Goal: Task Accomplishment & Management: Complete application form

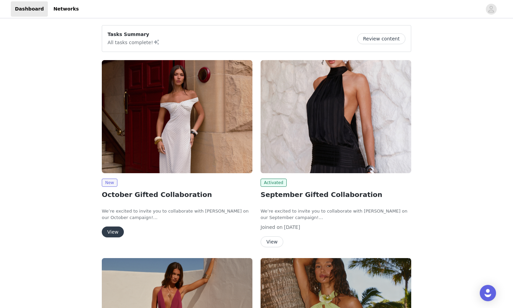
click at [337, 136] on img at bounding box center [336, 116] width 151 height 113
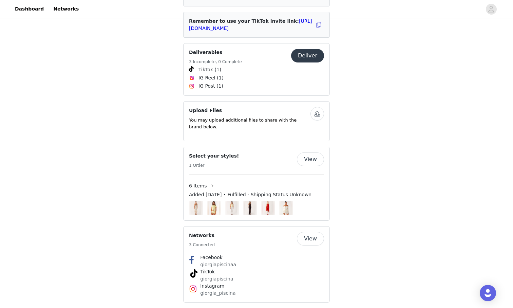
scroll to position [292, 0]
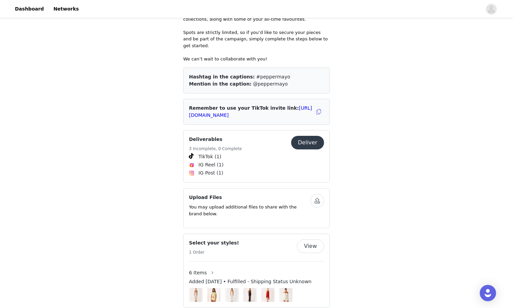
click at [311, 136] on button "Deliver" at bounding box center [307, 143] width 33 height 14
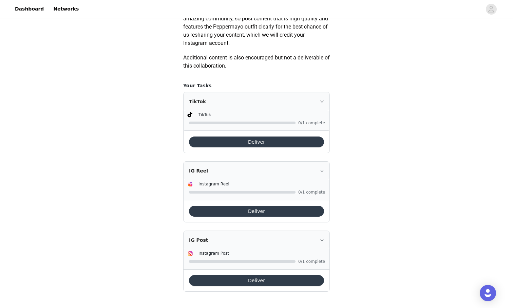
scroll to position [400, 0]
click at [269, 143] on button "Deliver" at bounding box center [256, 141] width 135 height 11
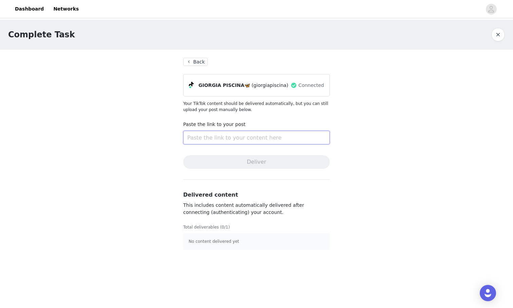
click at [269, 143] on input "text" at bounding box center [256, 138] width 147 height 14
paste input "[URL][DOMAIN_NAME]"
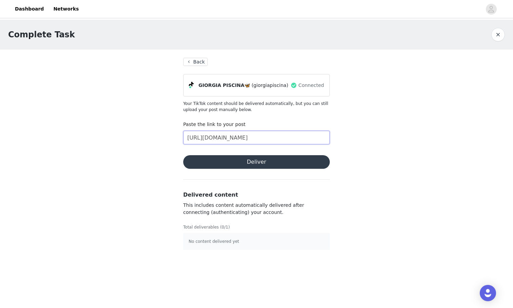
scroll to position [0, 229]
type input "[URL][DOMAIN_NAME]"
click at [271, 162] on button "Deliver" at bounding box center [256, 162] width 147 height 14
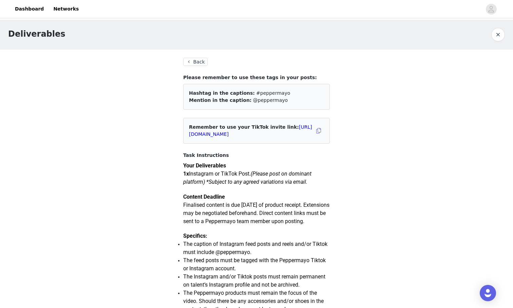
click at [200, 64] on button "Back" at bounding box center [195, 62] width 24 height 8
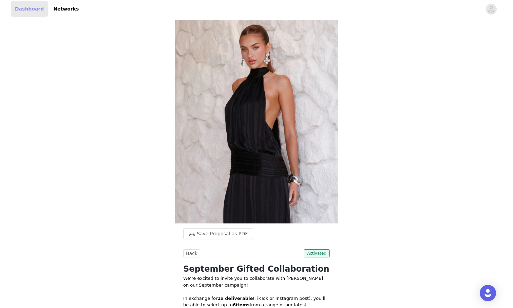
click at [24, 8] on link "Dashboard" at bounding box center [29, 8] width 37 height 15
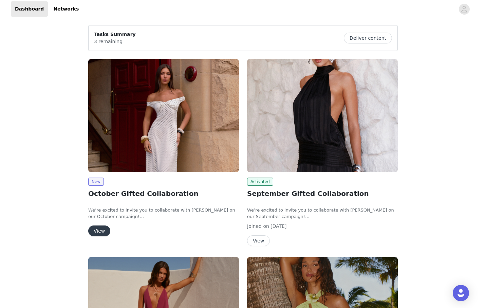
click at [166, 129] on img at bounding box center [163, 115] width 151 height 113
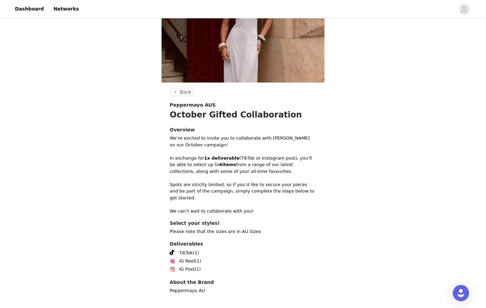
scroll to position [84, 0]
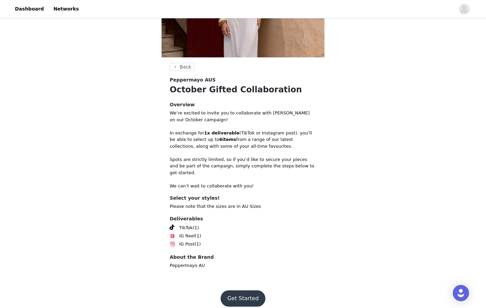
click at [235, 290] on button "Get Started" at bounding box center [243, 298] width 45 height 16
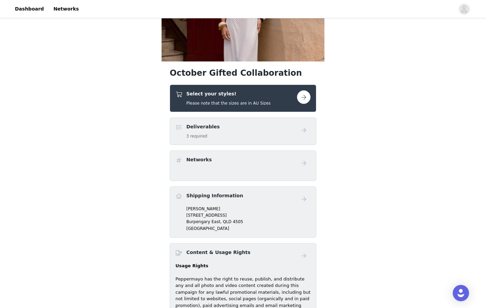
scroll to position [81, 0]
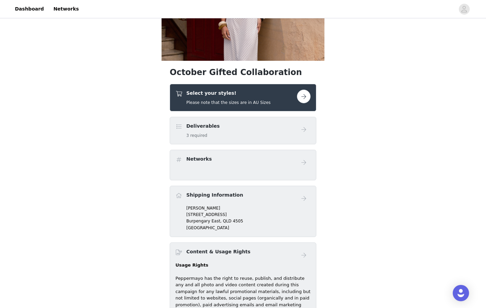
click at [283, 130] on div "Deliverables 3 required" at bounding box center [235, 130] width 121 height 16
click at [204, 127] on h4 "Deliverables" at bounding box center [202, 125] width 33 height 7
click at [214, 142] on div "Deliverables 3 required" at bounding box center [243, 130] width 147 height 27
click at [305, 96] on button "button" at bounding box center [304, 97] width 14 height 14
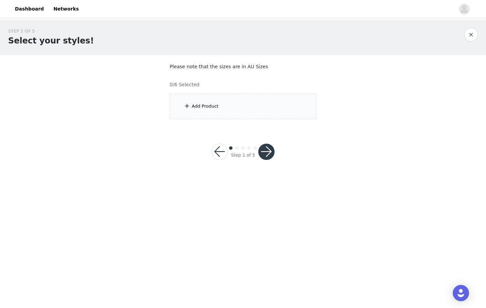
click at [242, 110] on div "Add Product" at bounding box center [243, 106] width 147 height 25
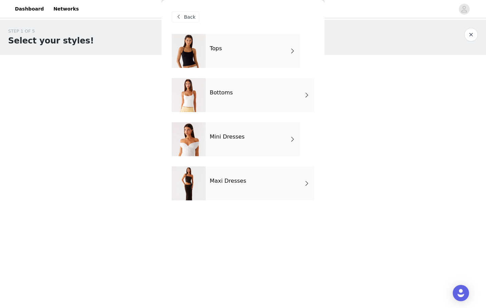
click at [269, 55] on div "Tops" at bounding box center [253, 51] width 94 height 34
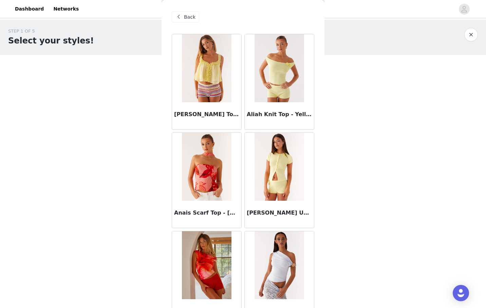
click at [214, 70] on img at bounding box center [206, 68] width 49 height 68
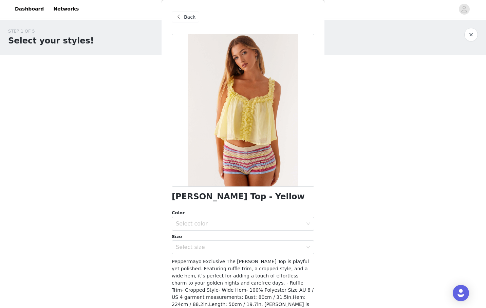
click at [180, 15] on span at bounding box center [178, 17] width 8 height 8
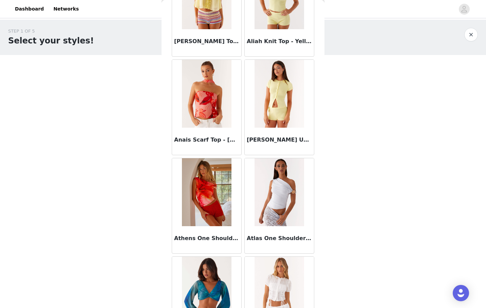
scroll to position [182, 0]
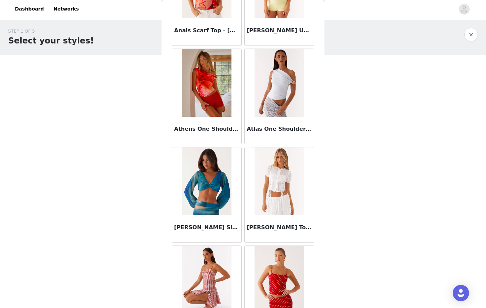
click at [285, 96] on img at bounding box center [278, 83] width 49 height 68
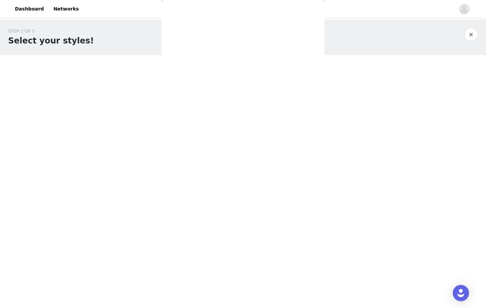
scroll to position [0, 0]
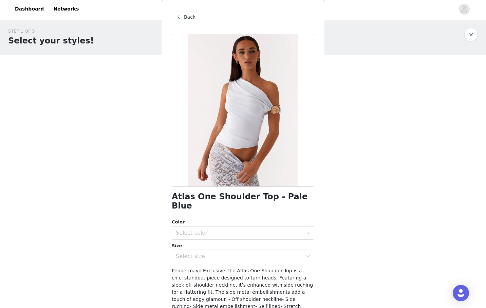
click at [266, 107] on div at bounding box center [243, 110] width 142 height 153
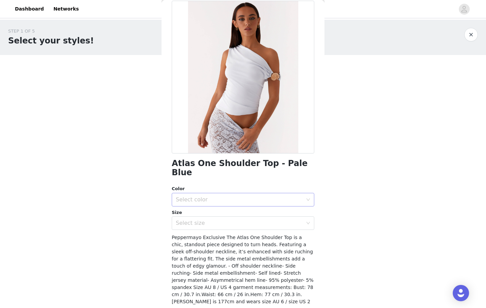
click at [225, 196] on div "Select color" at bounding box center [239, 199] width 127 height 7
click at [216, 205] on li "Pale Blue" at bounding box center [243, 205] width 142 height 11
click at [211, 219] on div "Select size" at bounding box center [239, 222] width 127 height 7
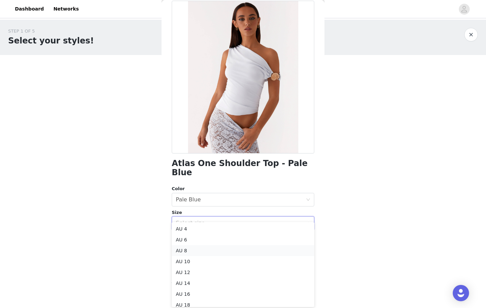
click at [200, 250] on li "AU 8" at bounding box center [243, 250] width 142 height 11
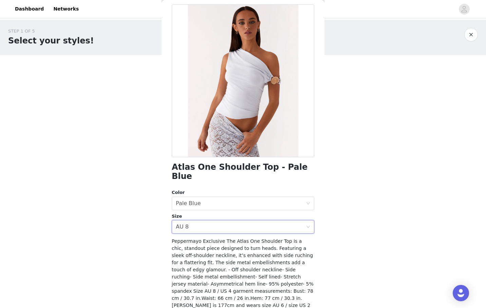
scroll to position [50, 0]
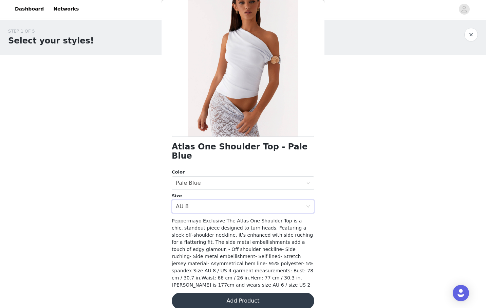
click at [245, 292] on button "Add Product" at bounding box center [243, 300] width 142 height 16
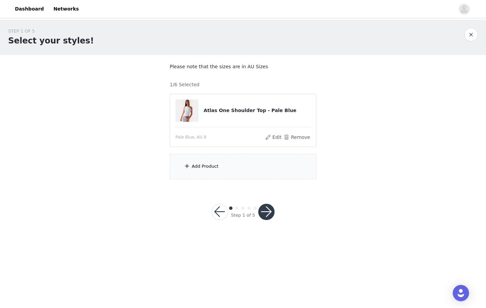
click at [207, 168] on div "Add Product" at bounding box center [205, 166] width 27 height 7
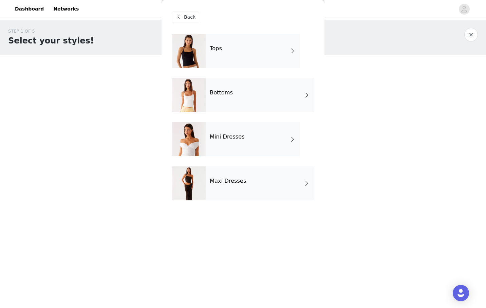
click at [224, 57] on div "Tops" at bounding box center [253, 51] width 94 height 34
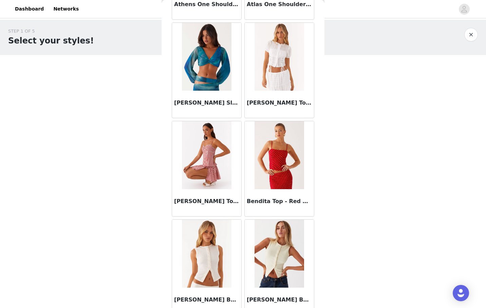
scroll to position [307, 0]
click at [293, 180] on img at bounding box center [278, 155] width 49 height 68
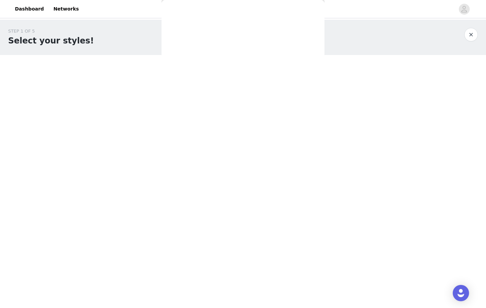
scroll to position [0, 0]
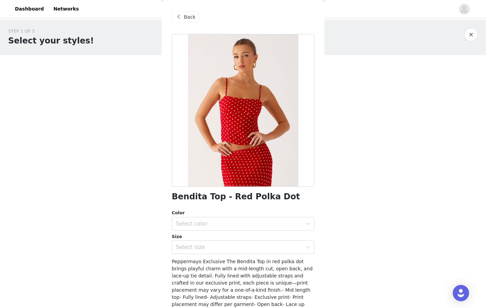
click at [263, 120] on div at bounding box center [243, 110] width 142 height 153
click at [188, 16] on span "Back" at bounding box center [190, 17] width 12 height 7
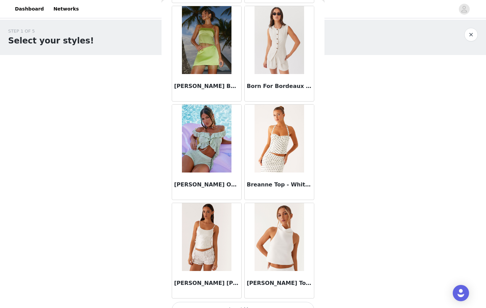
scroll to position [730, 0]
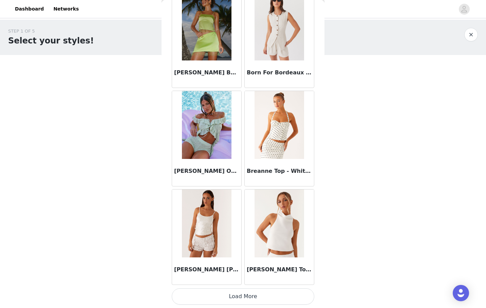
click at [237, 301] on button "Load More" at bounding box center [243, 296] width 142 height 16
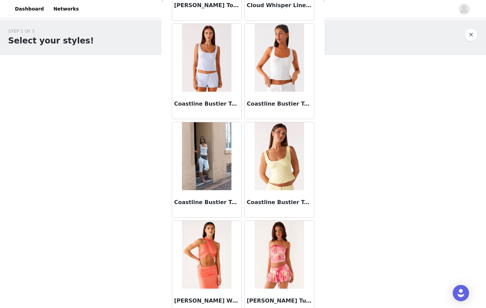
scroll to position [1714, 0]
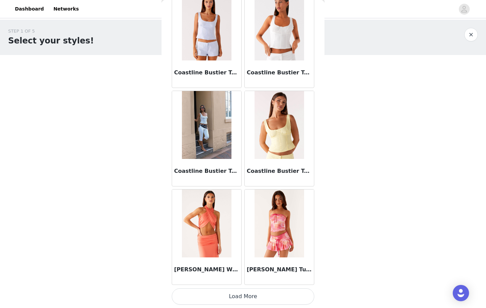
click at [227, 292] on button "Load More" at bounding box center [243, 296] width 142 height 16
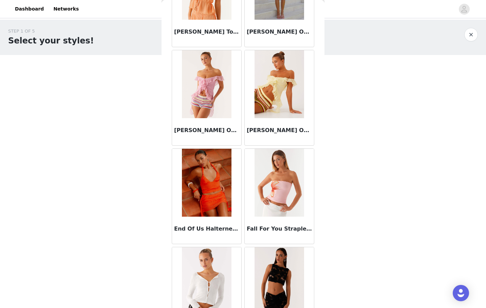
scroll to position [2258, 0]
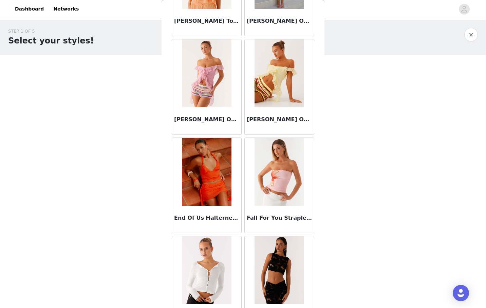
click at [276, 90] on img at bounding box center [278, 73] width 49 height 68
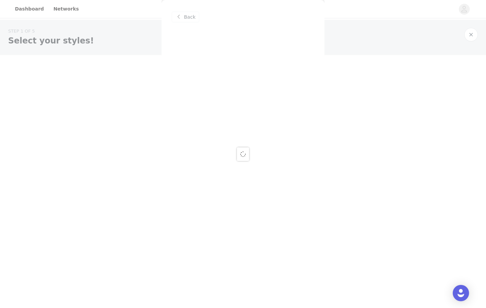
scroll to position [0, 0]
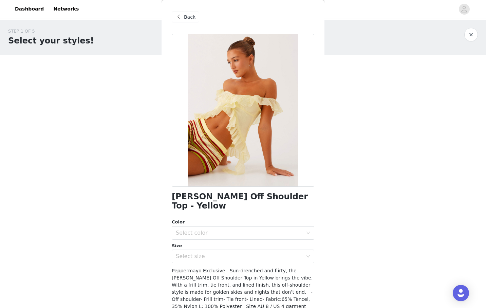
click at [246, 112] on div at bounding box center [243, 110] width 142 height 153
click at [191, 15] on span "Back" at bounding box center [190, 17] width 12 height 7
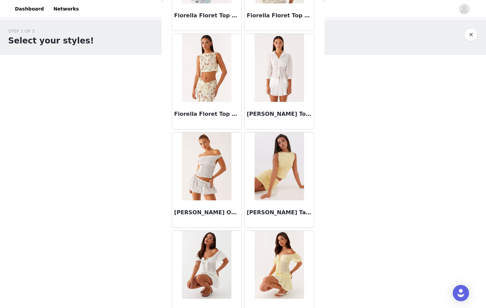
scroll to position [2698, 0]
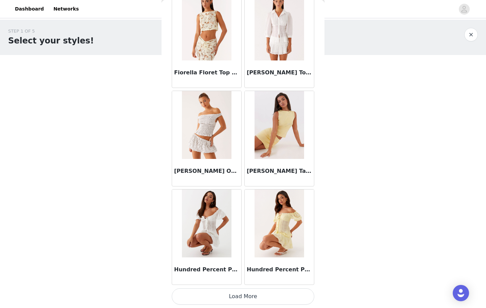
click at [283, 248] on img at bounding box center [278, 223] width 49 height 68
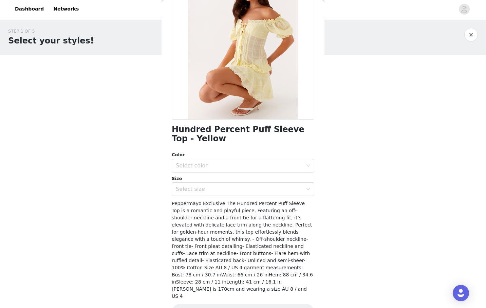
scroll to position [73, 0]
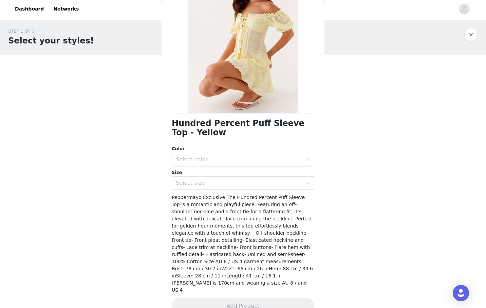
click at [256, 156] on div "Select color" at bounding box center [239, 159] width 127 height 7
click at [247, 172] on li "Yellow" at bounding box center [243, 174] width 142 height 11
click at [221, 182] on div "Select size" at bounding box center [239, 182] width 127 height 7
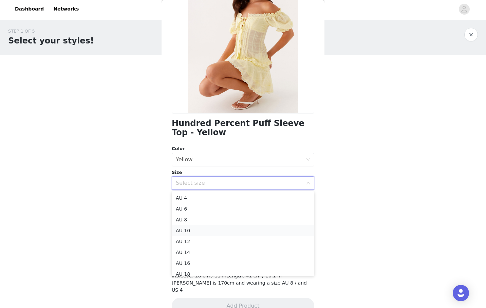
click at [191, 229] on li "AU 10" at bounding box center [243, 230] width 142 height 11
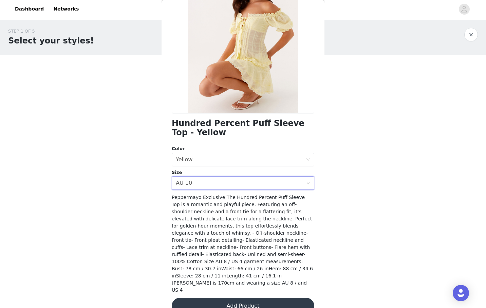
click at [204, 298] on button "Add Product" at bounding box center [243, 306] width 142 height 16
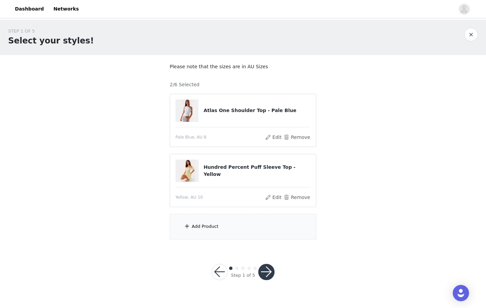
click at [202, 224] on div "Add Product" at bounding box center [205, 226] width 27 height 7
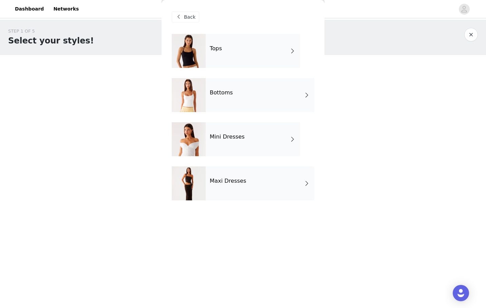
click at [228, 50] on div "Tops" at bounding box center [253, 51] width 94 height 34
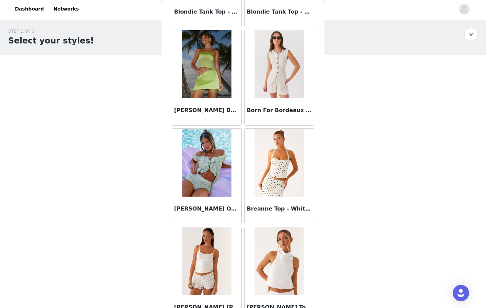
scroll to position [730, 0]
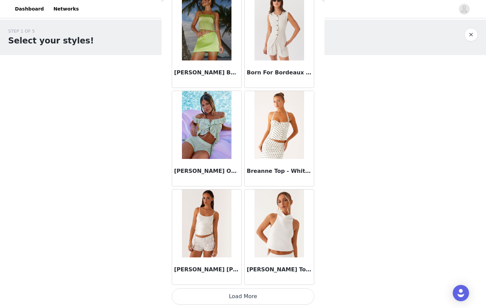
click at [237, 292] on button "Load More" at bounding box center [243, 296] width 142 height 16
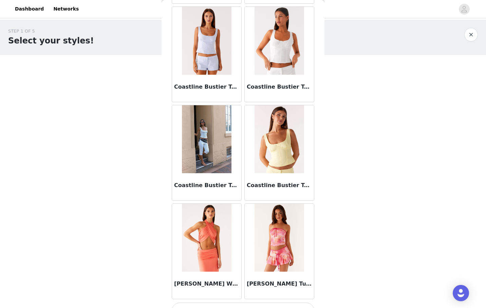
scroll to position [1714, 0]
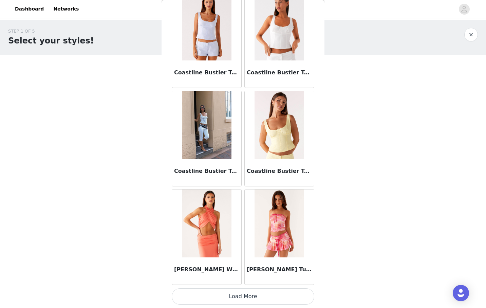
click at [263, 293] on button "Load More" at bounding box center [243, 296] width 142 height 16
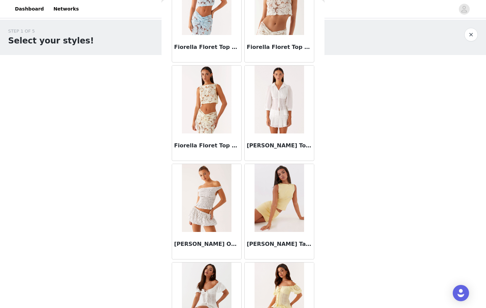
scroll to position [2698, 0]
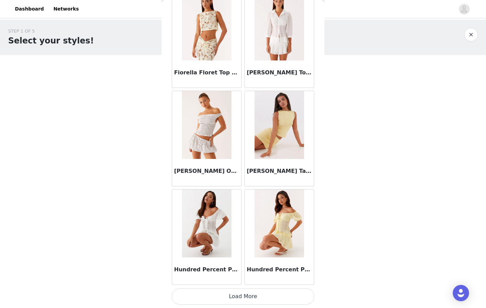
click at [255, 294] on button "Load More" at bounding box center [243, 296] width 142 height 16
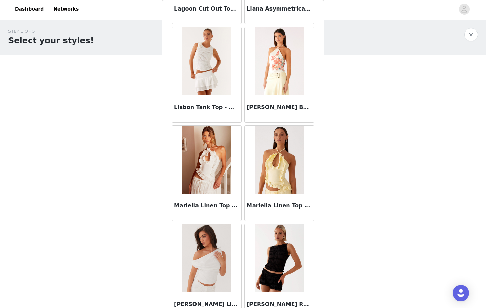
scroll to position [3682, 0]
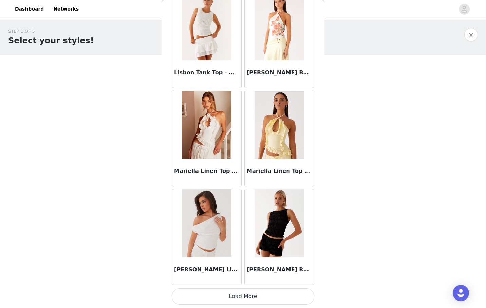
click at [203, 299] on button "Load More" at bounding box center [243, 296] width 142 height 16
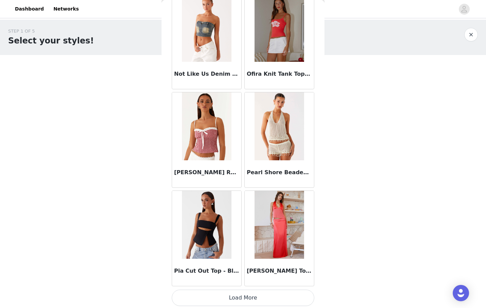
scroll to position [4665, 0]
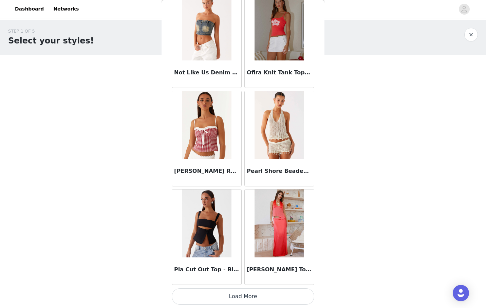
click at [270, 295] on button "Load More" at bounding box center [243, 296] width 142 height 16
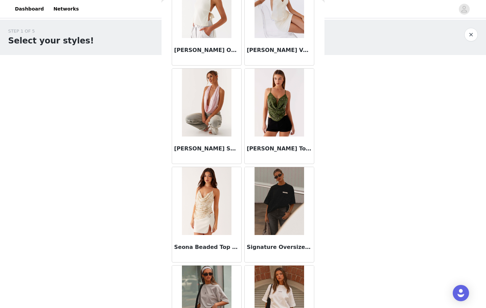
scroll to position [5649, 0]
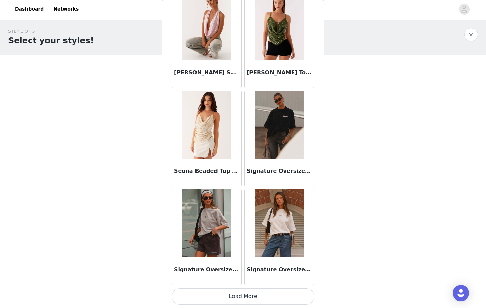
click at [232, 297] on button "Load More" at bounding box center [243, 296] width 142 height 16
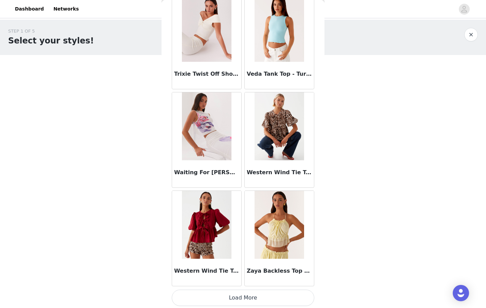
scroll to position [6633, 0]
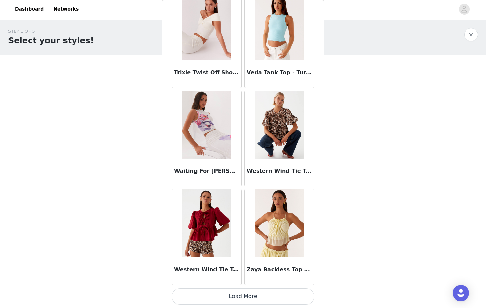
click at [249, 297] on button "Load More" at bounding box center [243, 296] width 142 height 16
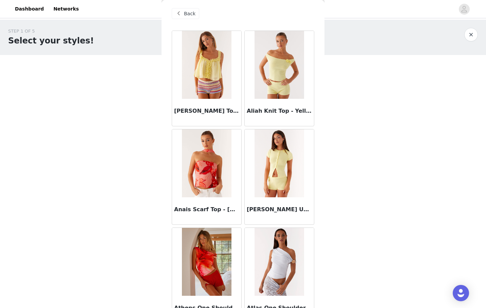
scroll to position [0, 0]
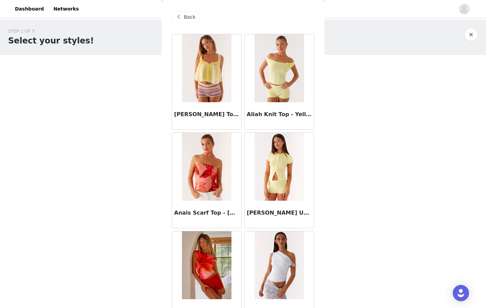
click at [475, 34] on button "button" at bounding box center [471, 35] width 14 height 14
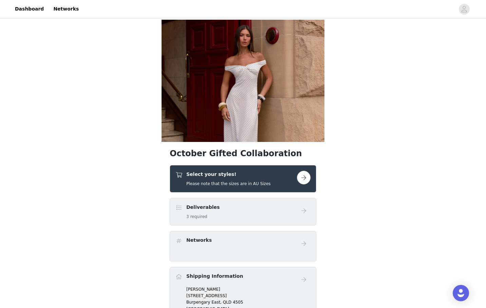
click at [301, 181] on button "button" at bounding box center [304, 178] width 14 height 14
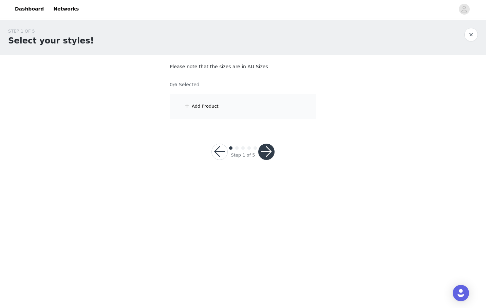
click at [226, 107] on div "Add Product" at bounding box center [243, 106] width 147 height 25
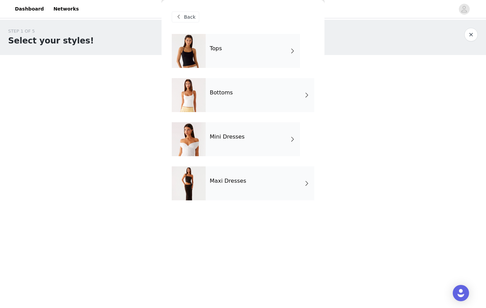
click at [225, 94] on h4 "Bottoms" at bounding box center [221, 93] width 23 height 6
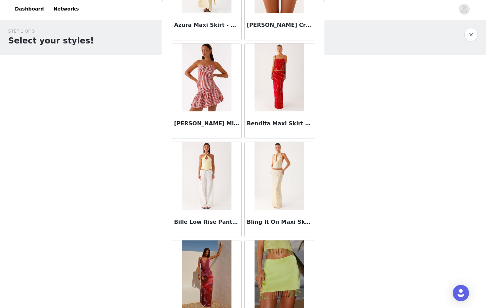
scroll to position [385, 0]
click at [206, 90] on img at bounding box center [206, 77] width 49 height 68
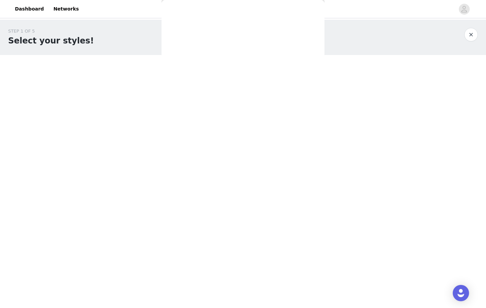
scroll to position [0, 0]
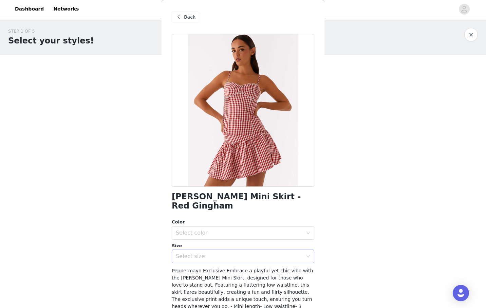
click at [227, 253] on div "Select size" at bounding box center [239, 256] width 127 height 7
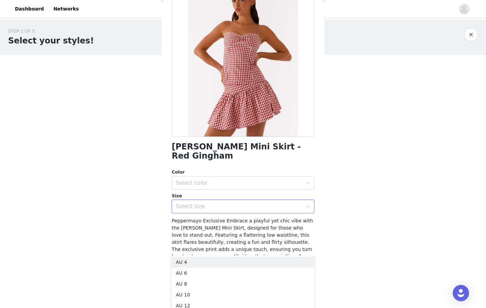
scroll to position [49, 0]
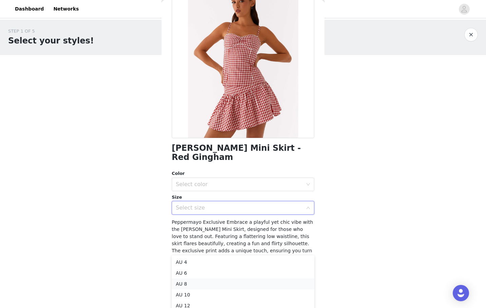
click at [227, 281] on li "AU 8" at bounding box center [243, 283] width 142 height 11
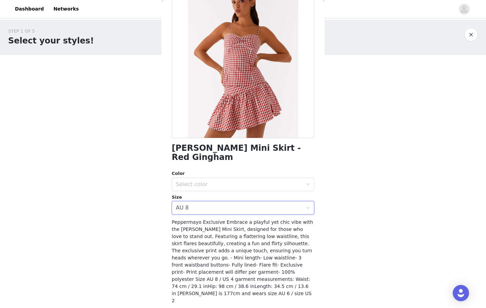
scroll to position [50, 0]
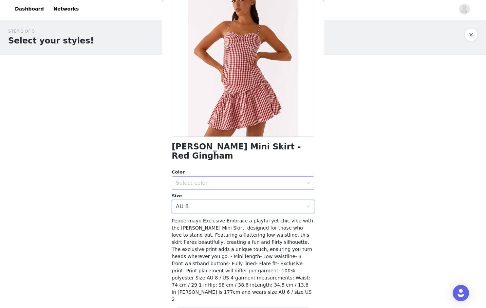
click at [221, 179] on div "Select color" at bounding box center [239, 182] width 127 height 7
click at [219, 188] on li "Red Gingham" at bounding box center [243, 188] width 142 height 11
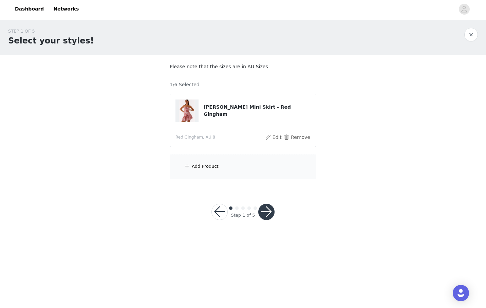
click at [210, 170] on div "Add Product" at bounding box center [243, 166] width 147 height 25
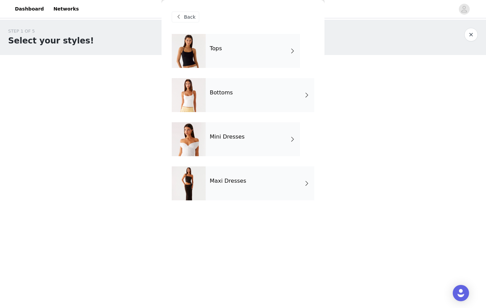
click at [235, 98] on div "Bottoms" at bounding box center [260, 95] width 109 height 34
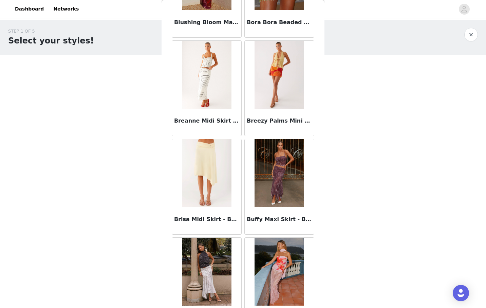
scroll to position [730, 0]
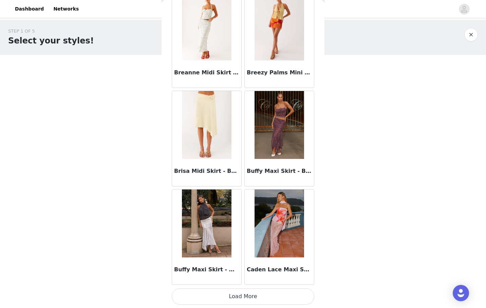
click at [235, 296] on button "Load More" at bounding box center [243, 296] width 142 height 16
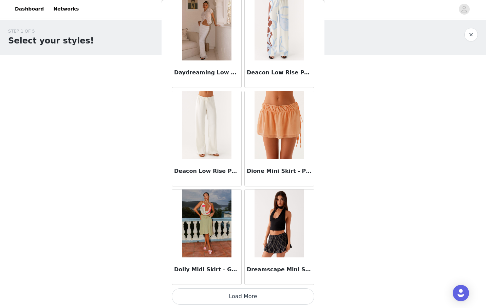
scroll to position [1713, 0]
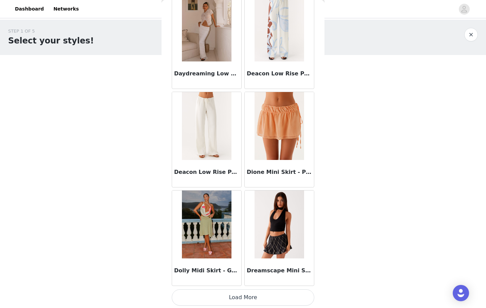
click at [224, 298] on button "Load More" at bounding box center [243, 297] width 142 height 16
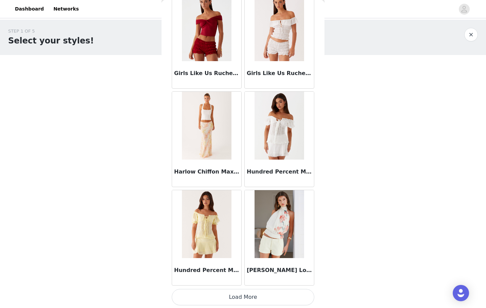
scroll to position [2698, 0]
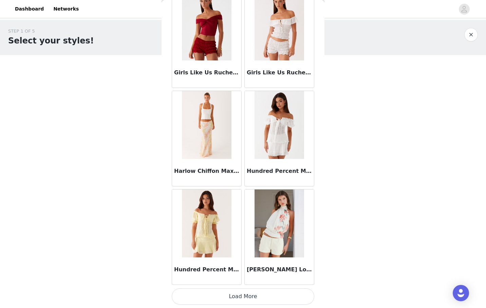
click at [221, 229] on img at bounding box center [206, 223] width 49 height 68
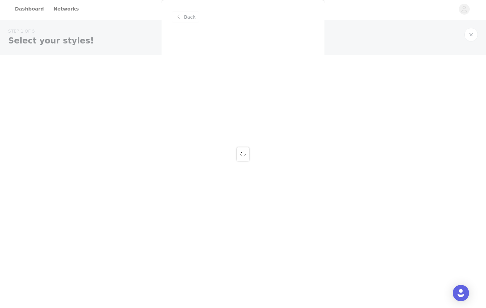
scroll to position [0, 0]
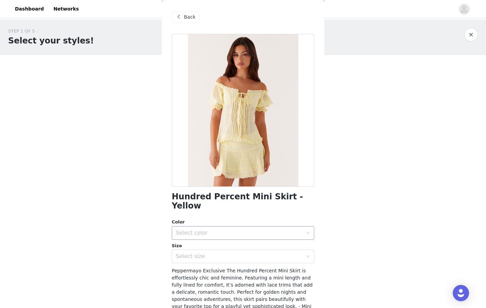
click at [234, 229] on div "Select color" at bounding box center [239, 232] width 127 height 7
click at [217, 239] on li "Yellow" at bounding box center [243, 238] width 142 height 11
click at [208, 253] on div "Select size" at bounding box center [239, 256] width 127 height 7
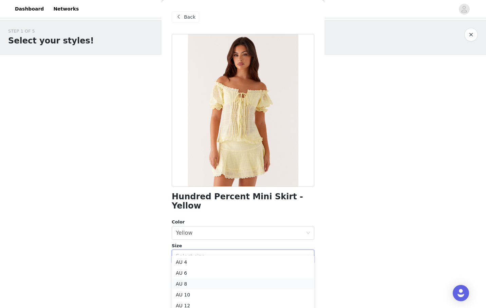
click at [187, 284] on li "AU 8" at bounding box center [243, 283] width 142 height 11
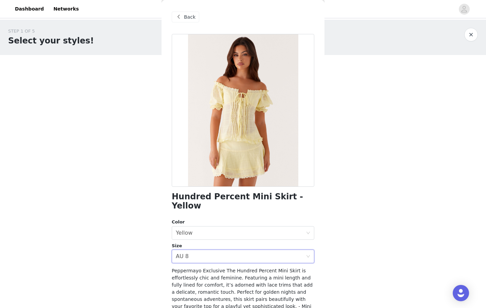
click at [151, 210] on div "STEP 1 OF 5 Select your styles! Please note that the sizes are in AU Sizes 1/6 …" at bounding box center [243, 128] width 486 height 216
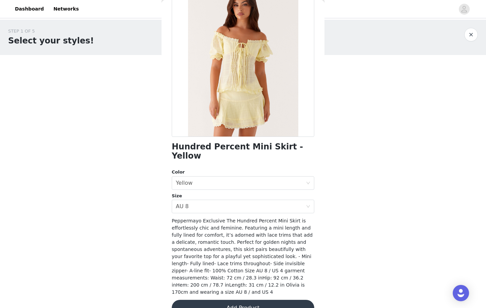
click at [208, 300] on button "Add Product" at bounding box center [243, 308] width 142 height 16
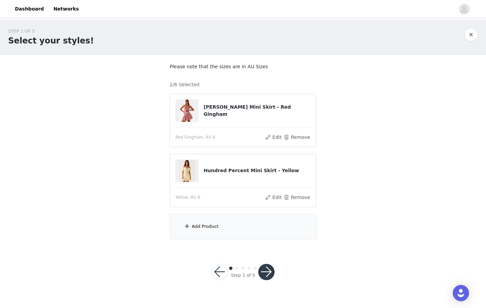
click at [199, 225] on div "Add Product" at bounding box center [205, 226] width 27 height 7
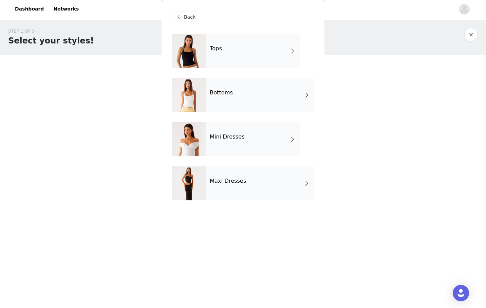
click at [222, 56] on div "Tops" at bounding box center [253, 51] width 94 height 34
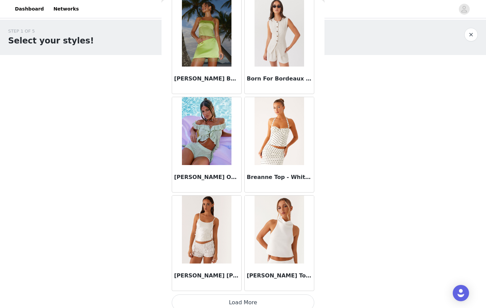
scroll to position [730, 0]
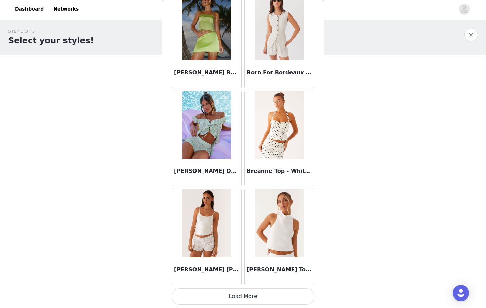
click at [225, 296] on button "Load More" at bounding box center [243, 296] width 142 height 16
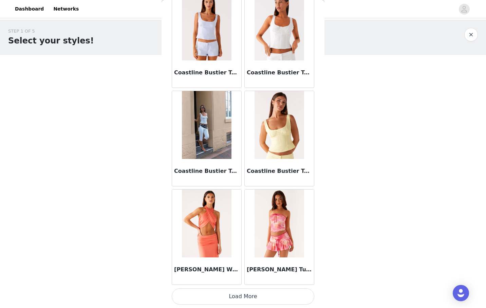
click at [225, 296] on button "Load More" at bounding box center [243, 296] width 142 height 16
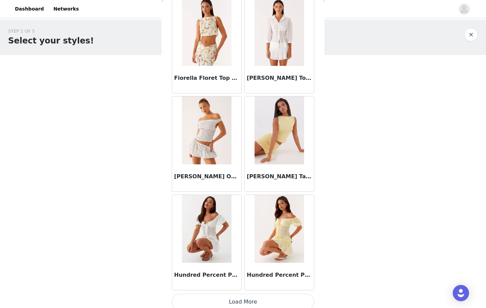
scroll to position [2698, 0]
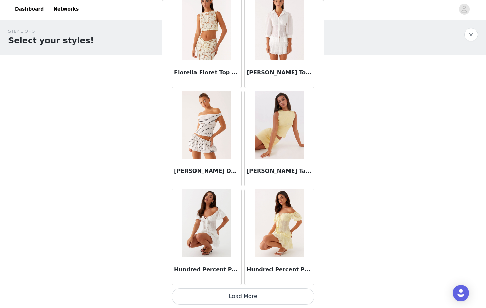
click at [276, 237] on img at bounding box center [278, 223] width 49 height 68
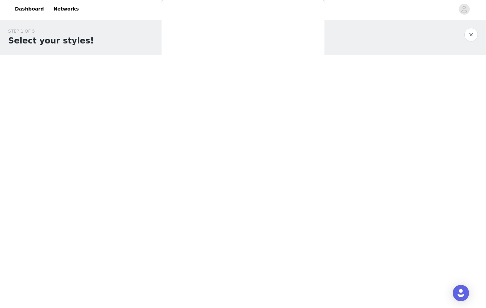
scroll to position [73, 0]
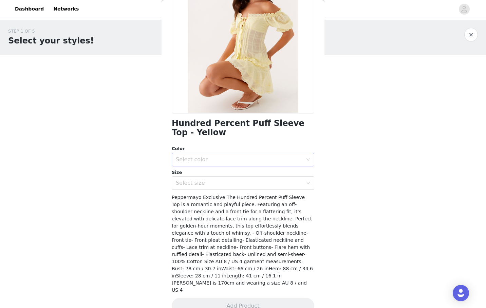
click at [230, 161] on div "Select color" at bounding box center [239, 159] width 127 height 7
click at [221, 178] on li "Yellow" at bounding box center [243, 174] width 142 height 11
click at [217, 180] on div "Select size" at bounding box center [239, 182] width 127 height 7
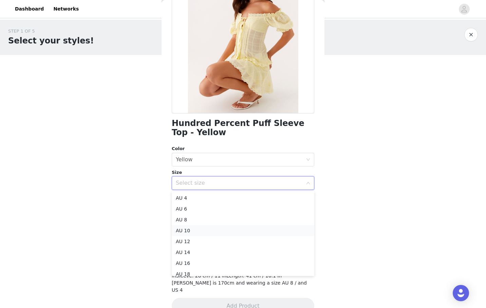
click at [206, 230] on li "AU 10" at bounding box center [243, 230] width 142 height 11
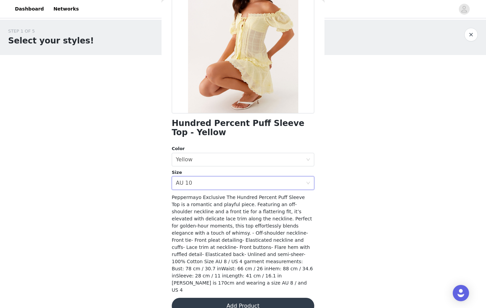
click at [203, 298] on button "Add Product" at bounding box center [243, 306] width 142 height 16
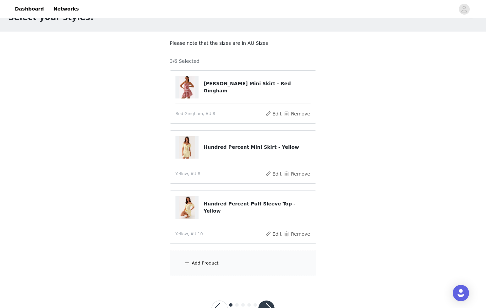
scroll to position [48, 0]
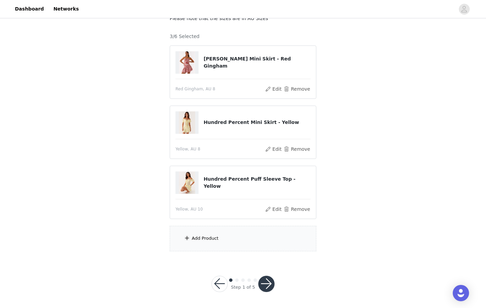
click at [221, 242] on div "Add Product" at bounding box center [243, 238] width 147 height 25
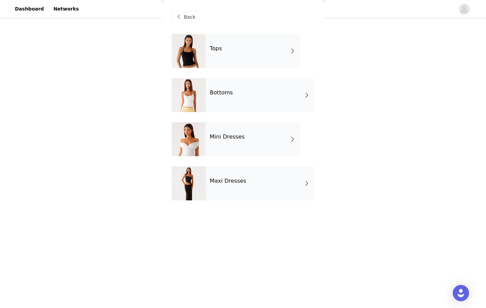
click at [233, 47] on div "Tops" at bounding box center [253, 51] width 94 height 34
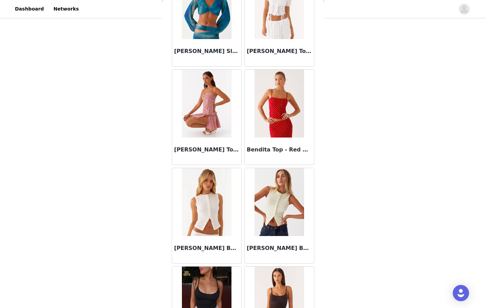
scroll to position [376, 0]
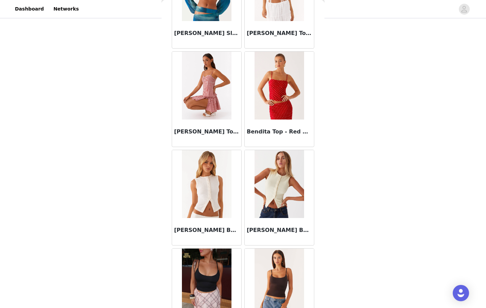
click at [205, 92] on img at bounding box center [206, 86] width 49 height 68
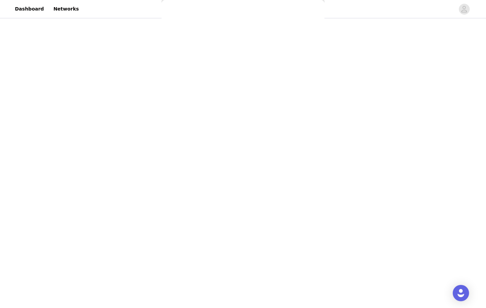
scroll to position [0, 0]
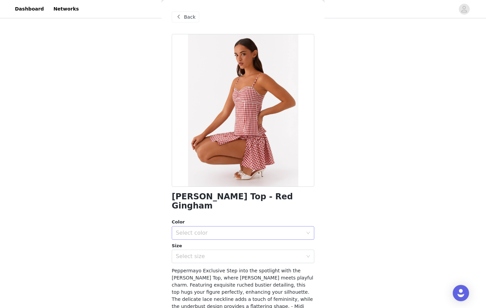
click at [189, 229] on div "Select color" at bounding box center [239, 232] width 127 height 7
click at [191, 236] on li "Red Gingham" at bounding box center [243, 238] width 142 height 11
click at [191, 253] on div "Select size" at bounding box center [239, 256] width 127 height 7
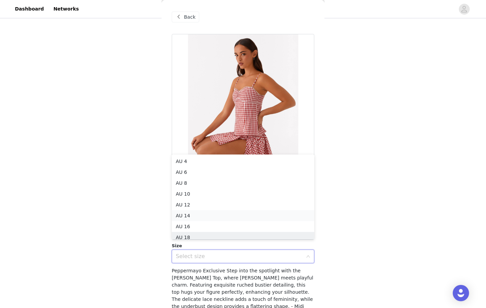
scroll to position [3, 0]
click at [189, 190] on li "AU 10" at bounding box center [243, 190] width 142 height 11
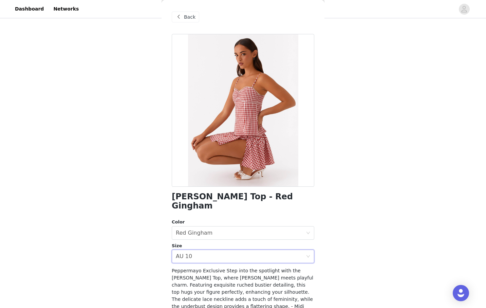
click at [317, 188] on div "Back [PERSON_NAME] Top - Red Gingham Color Select color Red Gingham Size Select…" at bounding box center [242, 154] width 163 height 308
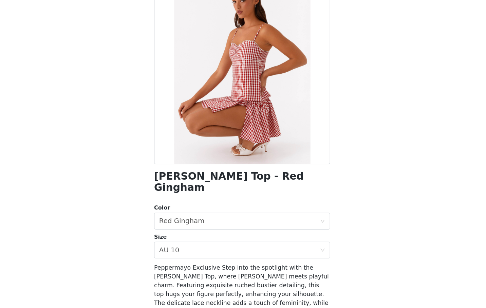
scroll to position [48, 0]
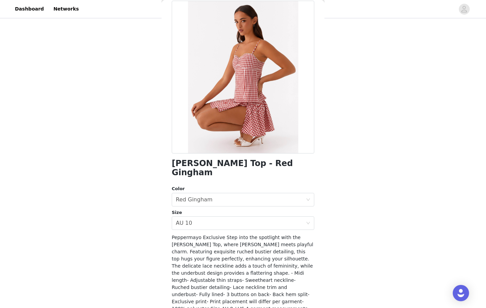
scroll to position [64, 0]
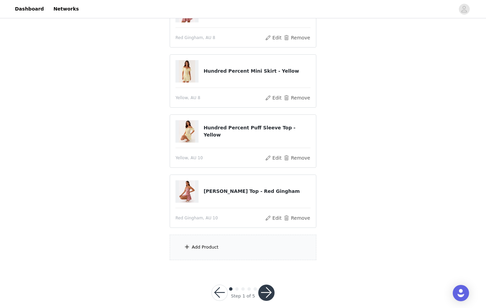
scroll to position [108, 0]
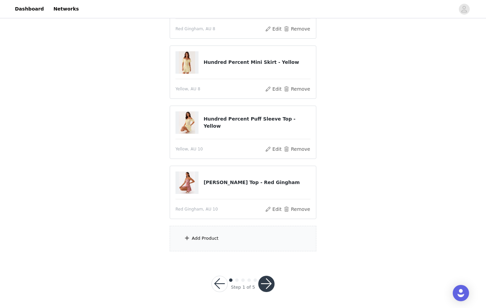
click at [198, 238] on div "Add Product" at bounding box center [205, 238] width 27 height 7
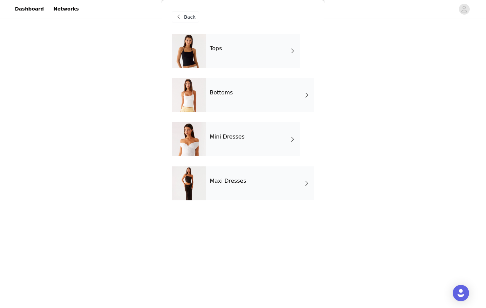
click at [264, 142] on div "Mini Dresses" at bounding box center [253, 139] width 94 height 34
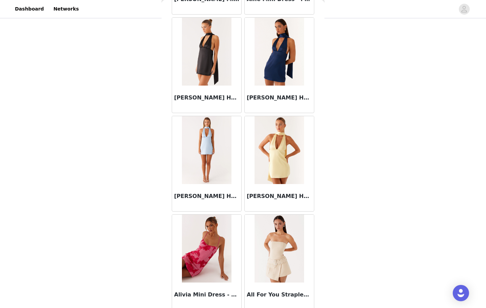
scroll to position [730, 0]
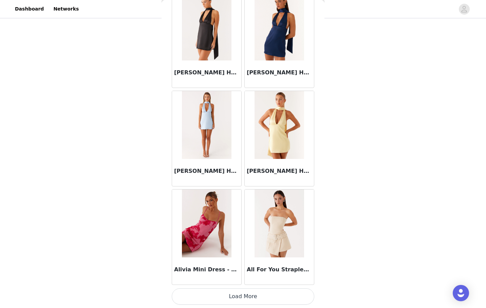
click at [229, 294] on button "Load More" at bounding box center [243, 296] width 142 height 16
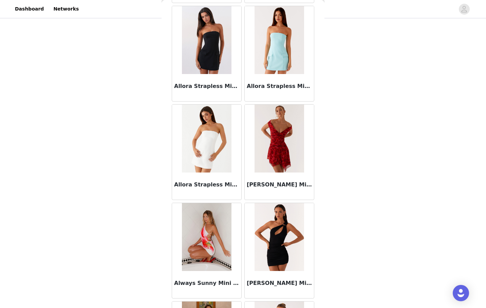
scroll to position [1036, 0]
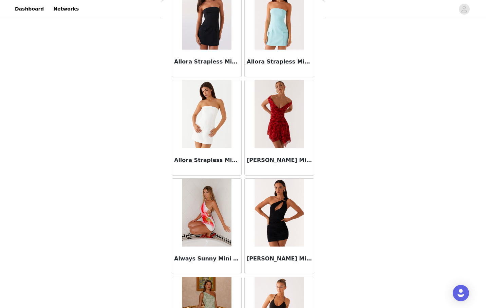
click at [279, 125] on img at bounding box center [278, 114] width 49 height 68
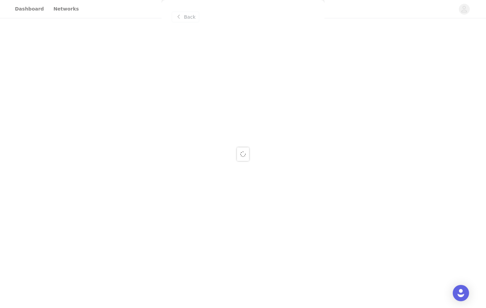
scroll to position [0, 0]
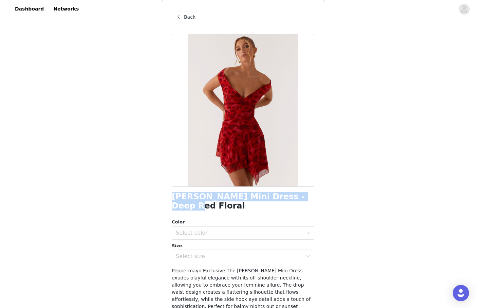
drag, startPoint x: 305, startPoint y: 194, endPoint x: 169, endPoint y: 193, distance: 136.7
click at [169, 193] on div "Back [PERSON_NAME] Mini Dress - Deep Red Floral Color Select color Size Select …" at bounding box center [242, 154] width 163 height 308
copy h1 "[PERSON_NAME] Mini Dress - Deep Red Floral"
click at [191, 17] on span "Back" at bounding box center [190, 17] width 12 height 7
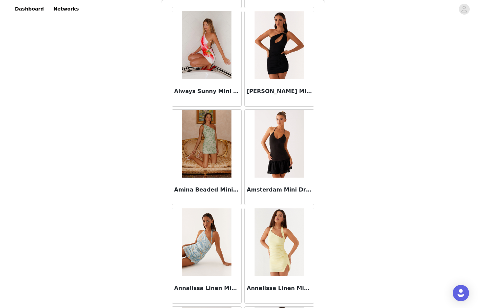
scroll to position [1200, 0]
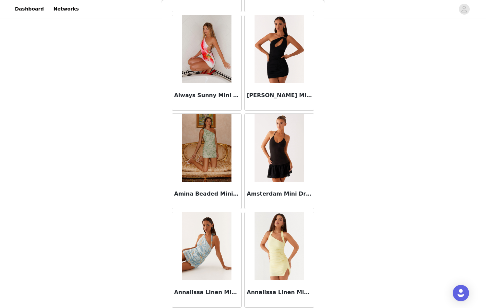
click at [283, 142] on img at bounding box center [278, 148] width 49 height 68
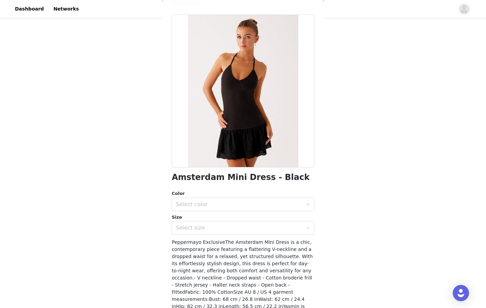
scroll to position [50, 0]
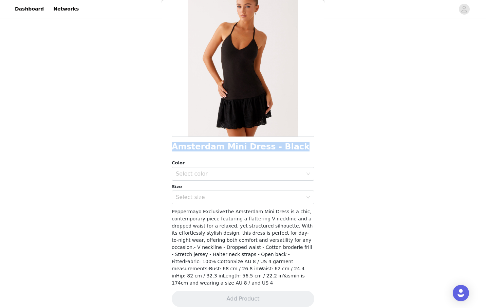
drag, startPoint x: 292, startPoint y: 147, endPoint x: 172, endPoint y: 143, distance: 119.8
click at [172, 143] on div "Amsterdam Mini Dress - Black" at bounding box center [243, 146] width 142 height 9
copy h1 "Amsterdam Mini Dress - Black"
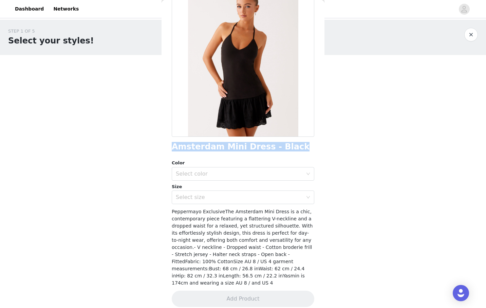
scroll to position [0, 0]
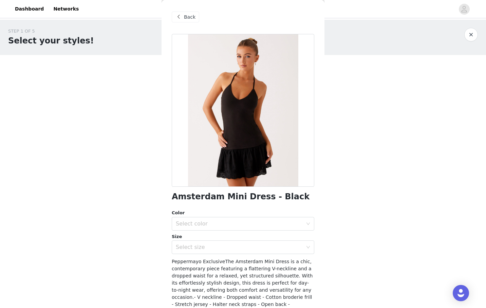
click at [187, 16] on span "Back" at bounding box center [190, 17] width 12 height 7
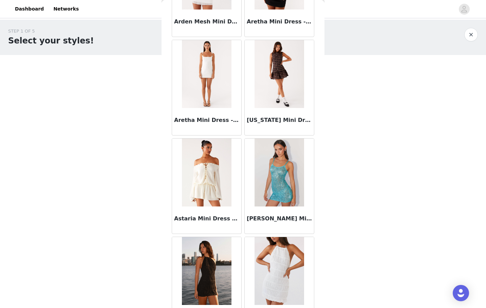
scroll to position [1714, 0]
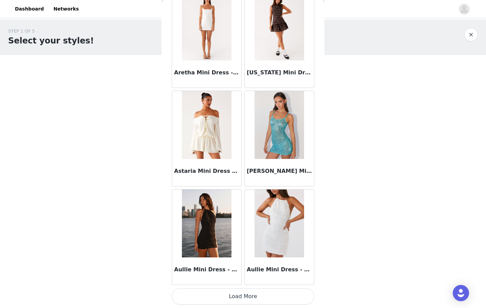
click at [211, 299] on button "Load More" at bounding box center [243, 296] width 142 height 16
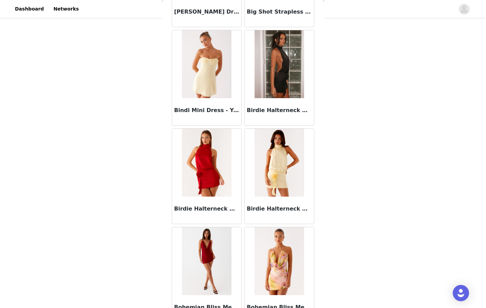
scroll to position [2698, 0]
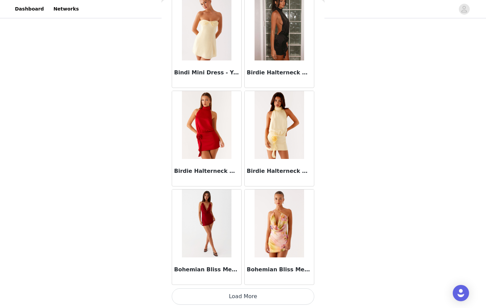
click at [233, 295] on button "Load More" at bounding box center [243, 296] width 142 height 16
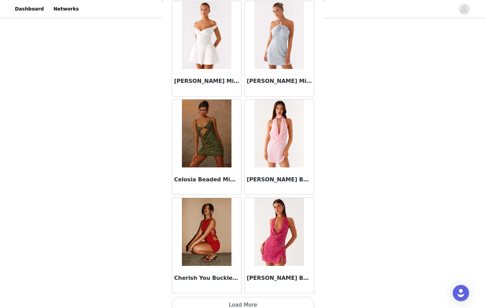
scroll to position [3682, 0]
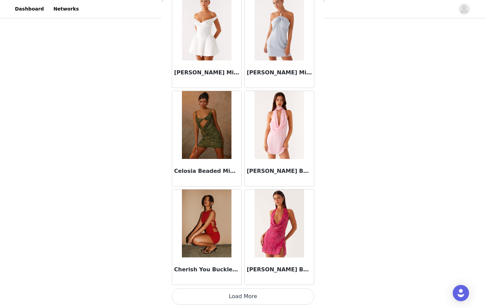
click at [238, 293] on button "Load More" at bounding box center [243, 296] width 142 height 16
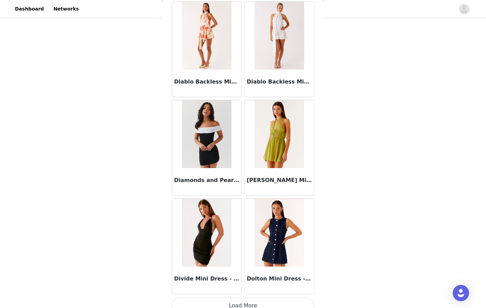
scroll to position [4665, 0]
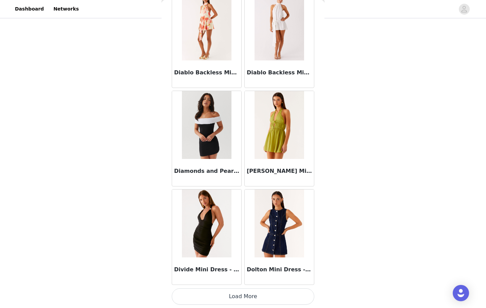
click at [206, 297] on button "Load More" at bounding box center [243, 296] width 142 height 16
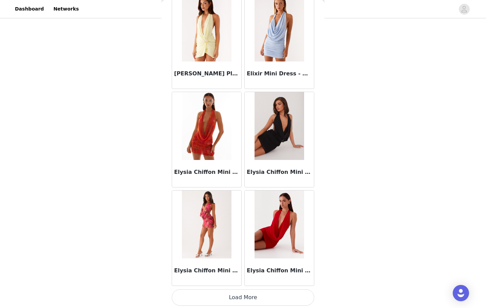
scroll to position [5649, 0]
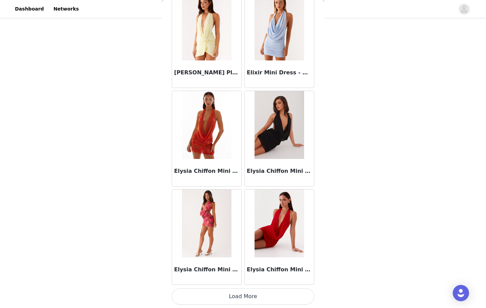
click at [243, 298] on button "Load More" at bounding box center [243, 296] width 142 height 16
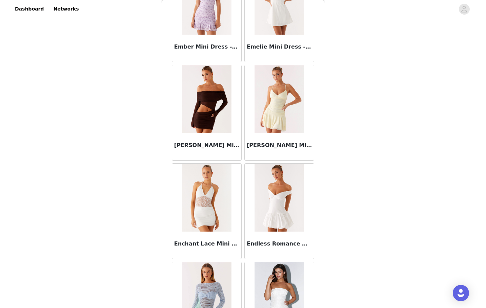
scroll to position [6097, 0]
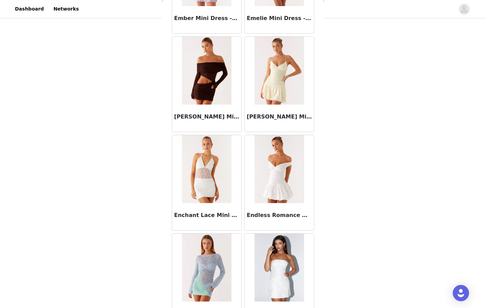
click at [296, 83] on img at bounding box center [278, 71] width 49 height 68
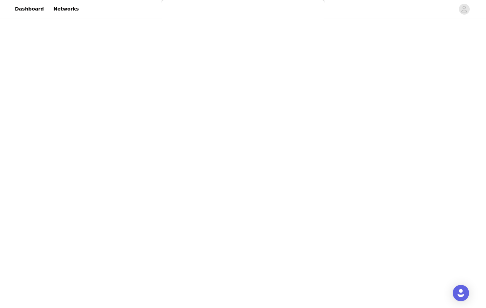
scroll to position [0, 0]
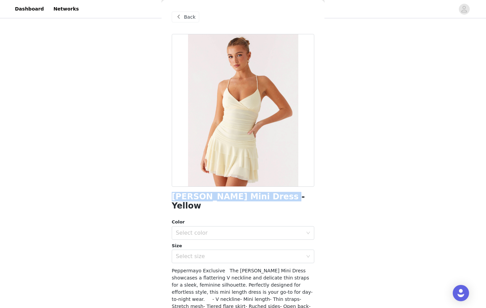
drag, startPoint x: 265, startPoint y: 197, endPoint x: 172, endPoint y: 196, distance: 93.3
click at [172, 196] on div "[PERSON_NAME] Mini Dress - Yellow" at bounding box center [243, 201] width 142 height 18
copy h1 "[PERSON_NAME] Mini Dress - Yellow"
click at [192, 14] on span "Back" at bounding box center [190, 17] width 12 height 7
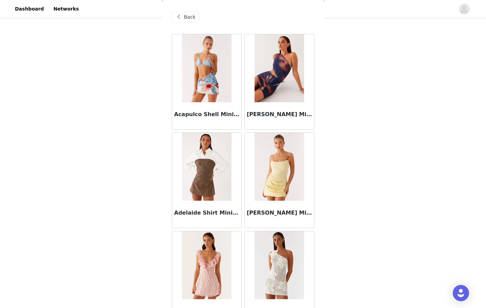
click at [187, 14] on span "Back" at bounding box center [190, 17] width 12 height 7
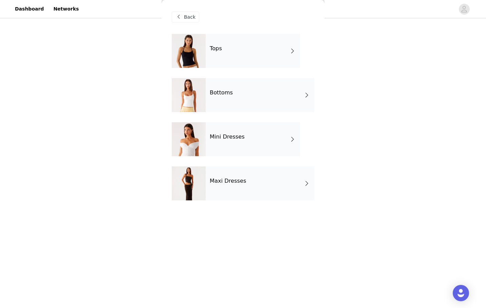
click at [233, 179] on h4 "Maxi Dresses" at bounding box center [228, 181] width 37 height 6
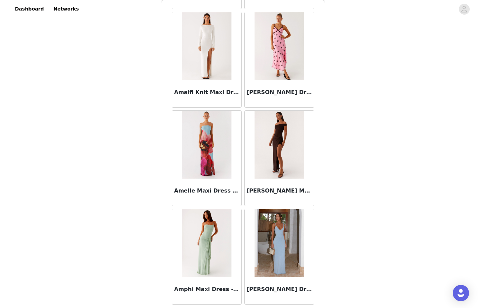
scroll to position [730, 0]
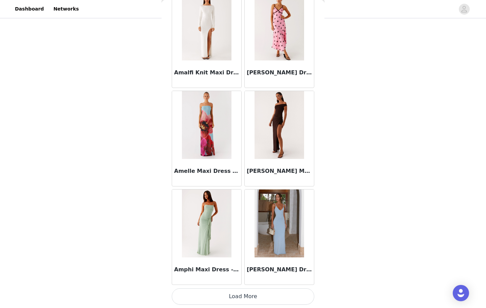
click at [217, 292] on button "Load More" at bounding box center [243, 296] width 142 height 16
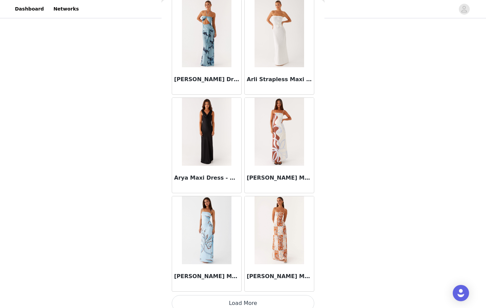
scroll to position [1714, 0]
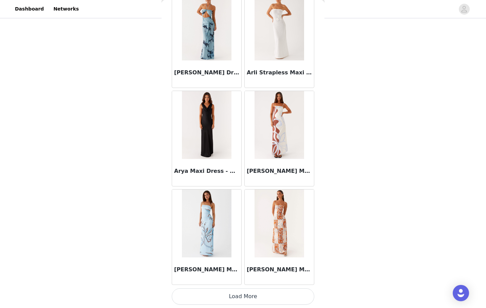
click at [217, 295] on button "Load More" at bounding box center [243, 296] width 142 height 16
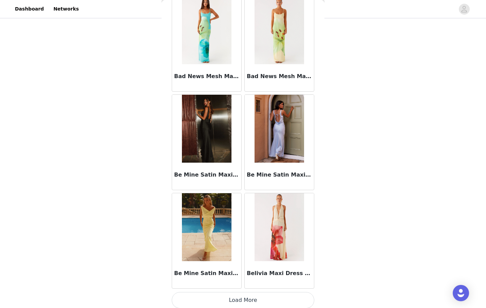
scroll to position [2698, 0]
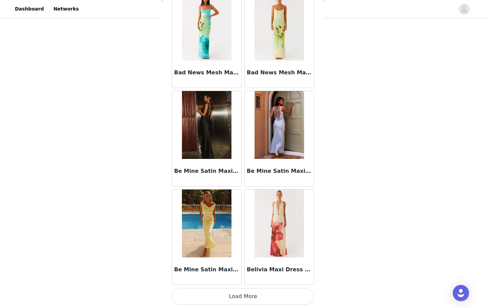
click at [217, 298] on button "Load More" at bounding box center [243, 296] width 142 height 16
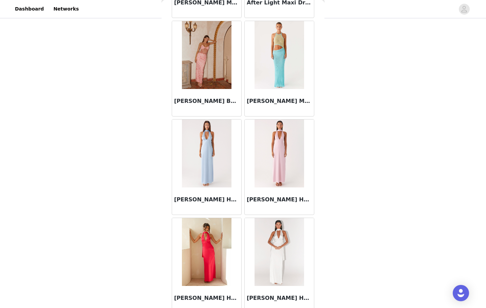
scroll to position [0, 0]
